Goal: Information Seeking & Learning: Learn about a topic

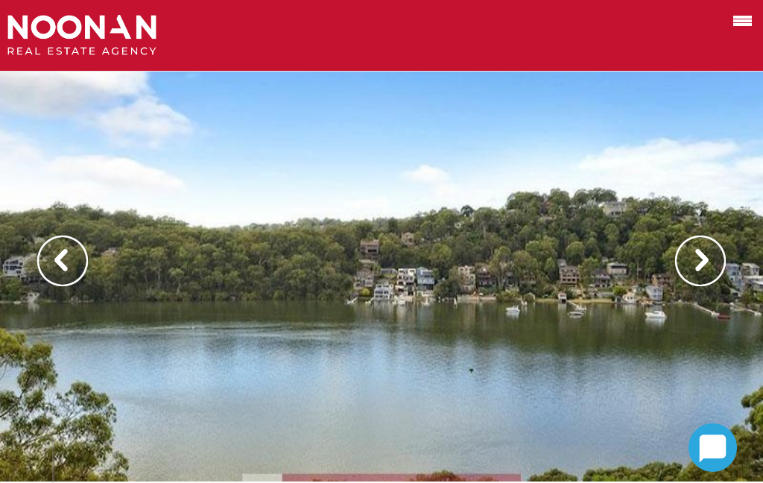
click at [709, 261] on img at bounding box center [700, 260] width 51 height 51
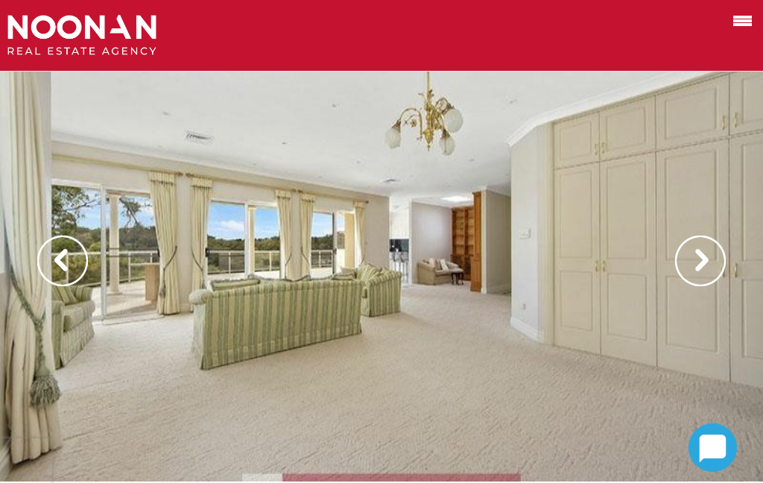
click at [696, 270] on img at bounding box center [700, 260] width 51 height 51
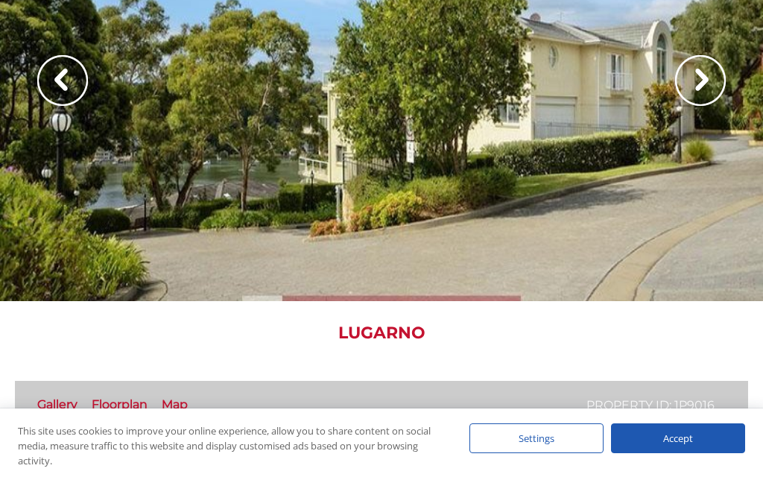
scroll to position [130, 0]
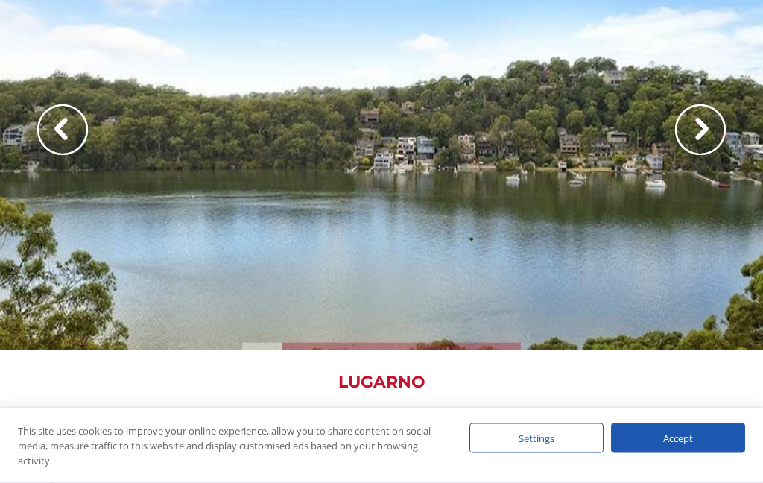
click at [722, 127] on img at bounding box center [700, 130] width 51 height 51
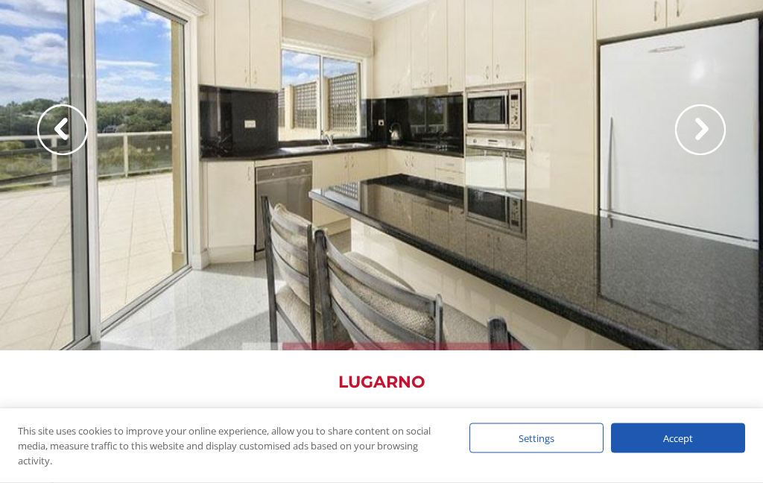
click at [701, 133] on img at bounding box center [700, 130] width 51 height 51
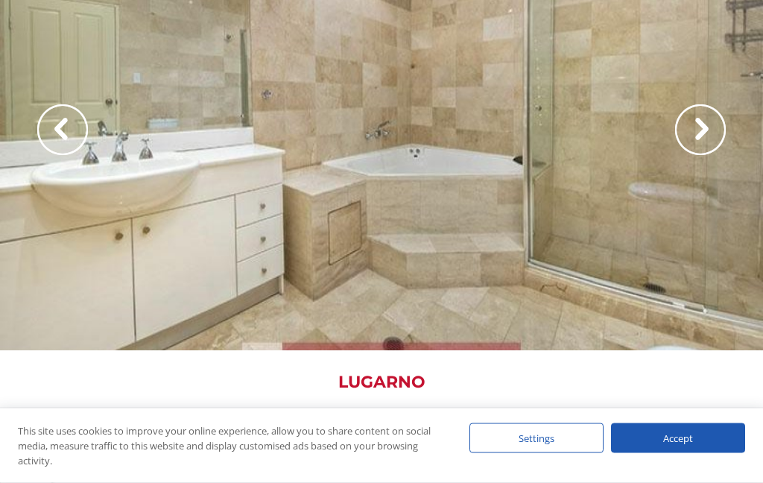
click at [711, 135] on img at bounding box center [700, 130] width 51 height 51
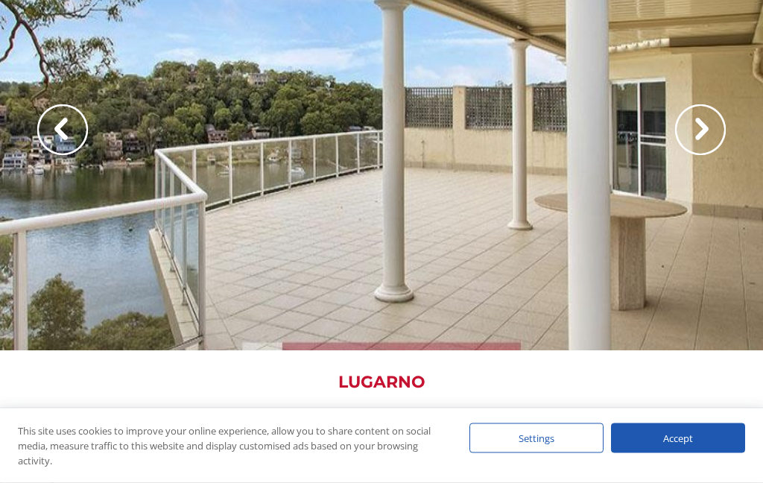
click at [693, 130] on img at bounding box center [700, 130] width 51 height 51
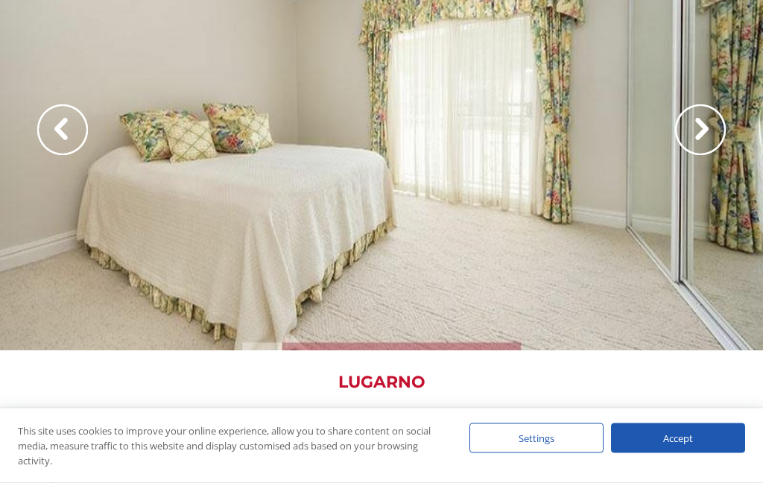
click at [702, 136] on img at bounding box center [700, 130] width 51 height 51
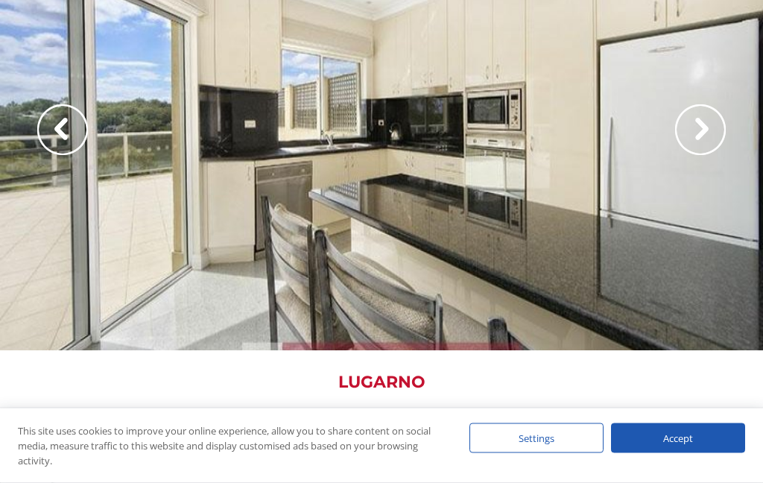
click at [708, 132] on img at bounding box center [700, 130] width 51 height 51
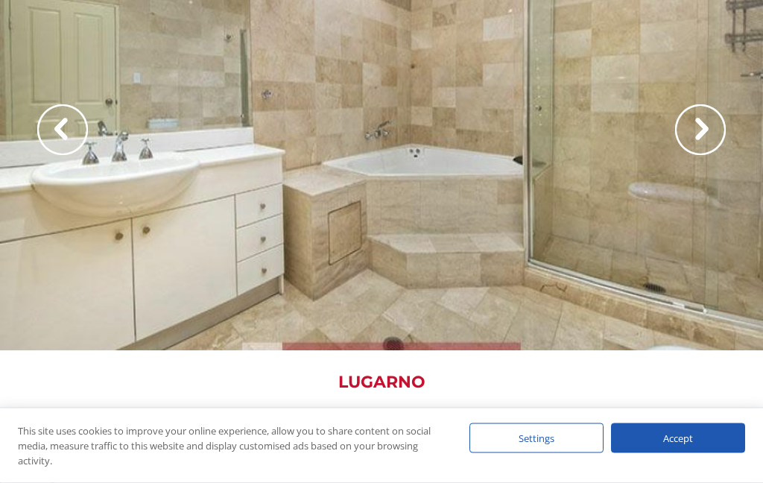
click at [702, 130] on img at bounding box center [700, 130] width 51 height 51
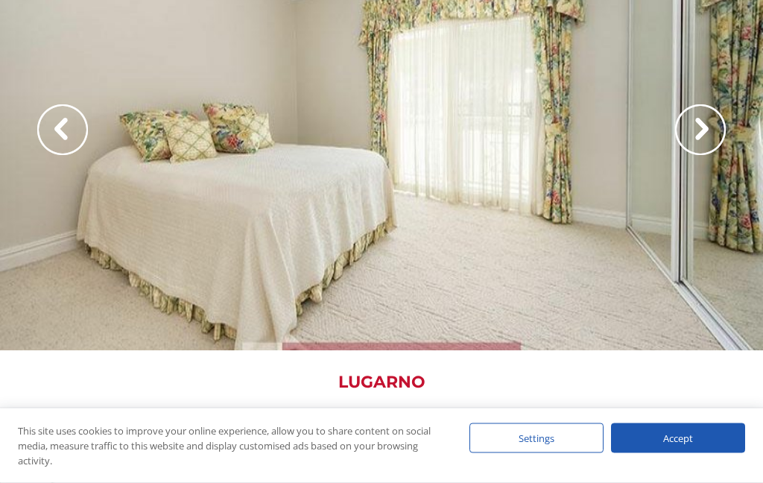
click at [708, 135] on img at bounding box center [700, 130] width 51 height 51
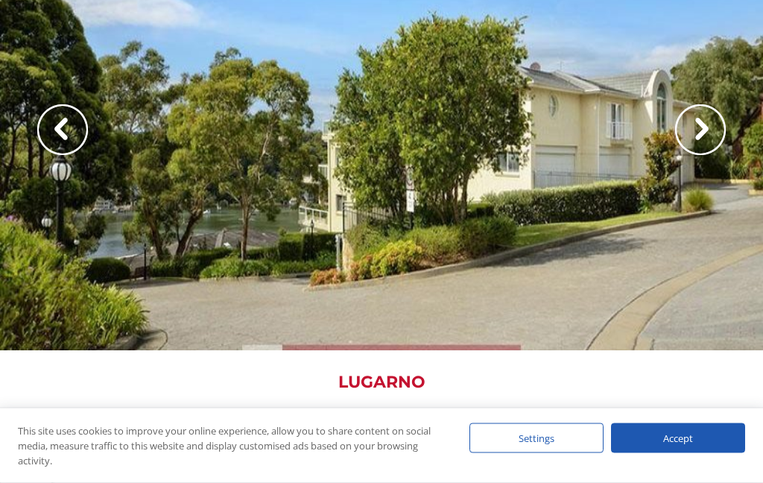
click at [702, 133] on img at bounding box center [700, 130] width 51 height 51
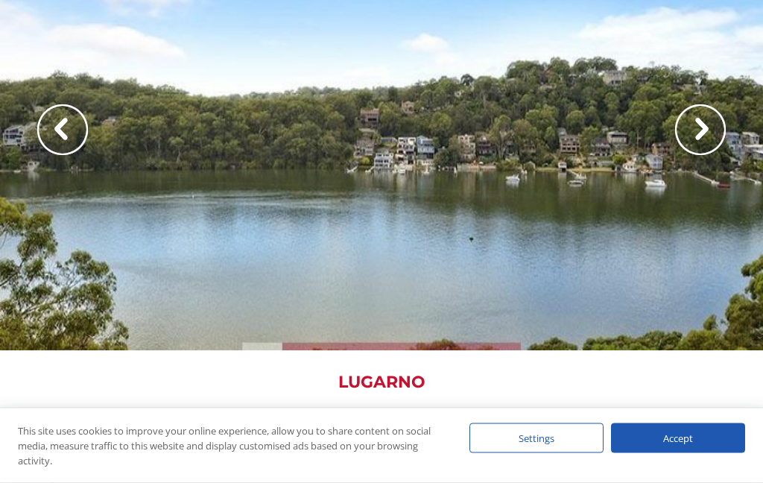
click at [711, 124] on img at bounding box center [700, 130] width 51 height 51
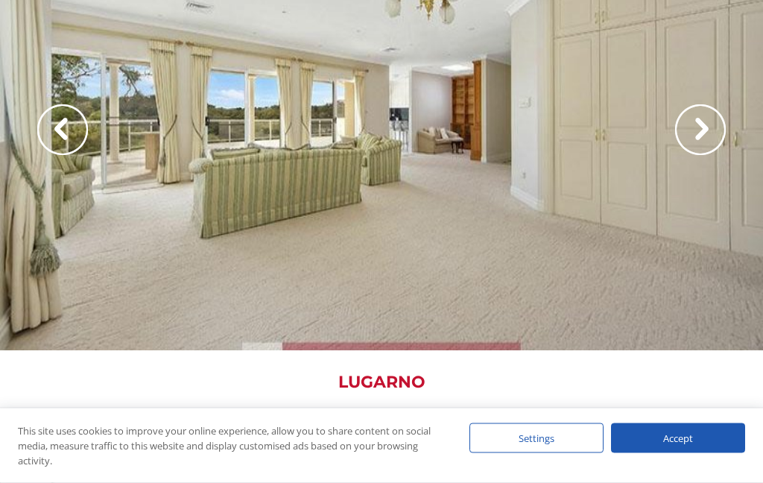
click at [699, 132] on img at bounding box center [700, 130] width 51 height 51
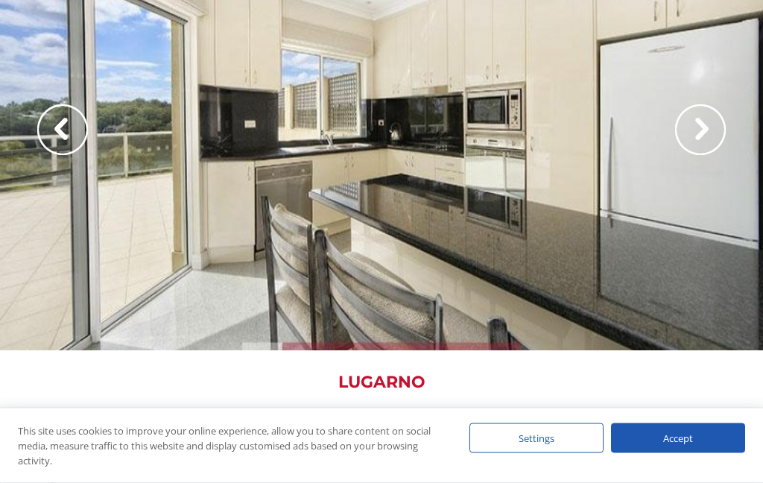
click at [702, 130] on img at bounding box center [700, 130] width 51 height 51
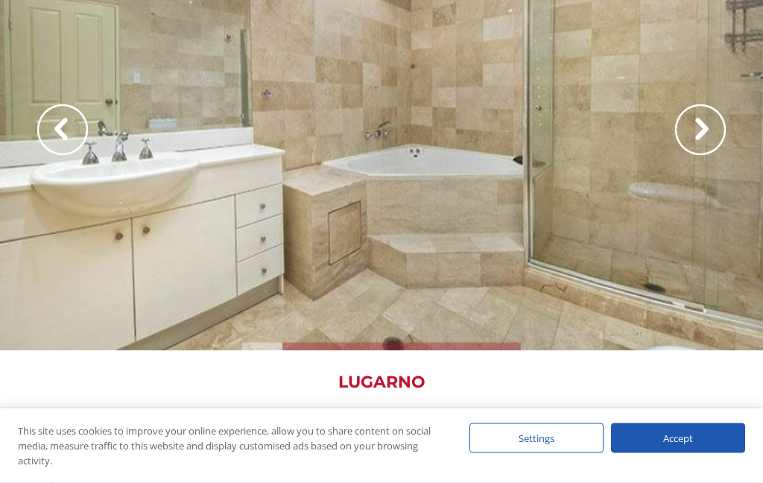
click at [698, 130] on img at bounding box center [700, 130] width 51 height 51
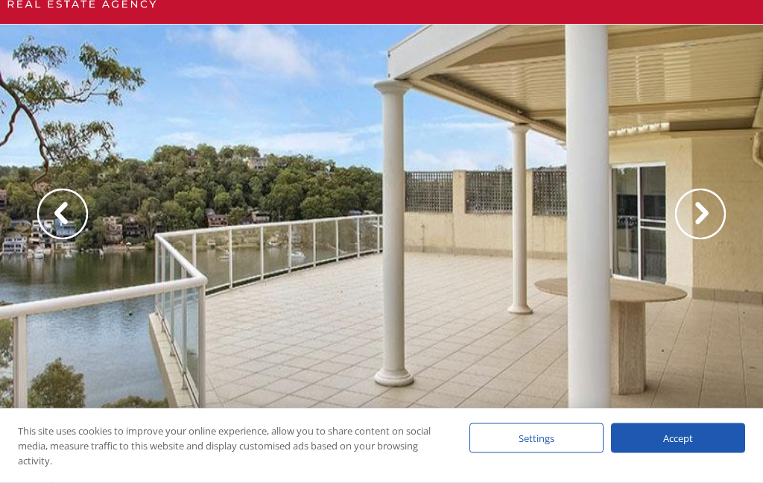
scroll to position [0, 0]
